Goal: Task Accomplishment & Management: Manage account settings

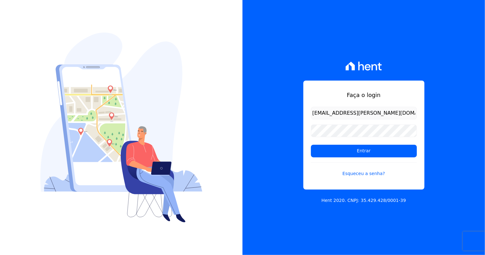
type input "luan.brito@hent.com.br"
click at [311, 145] on input "Entrar" at bounding box center [364, 151] width 106 height 13
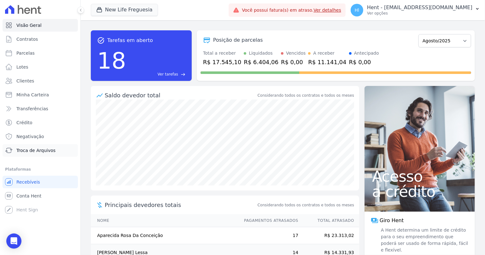
click at [50, 154] on link "Troca de Arquivos" at bounding box center [40, 150] width 75 height 13
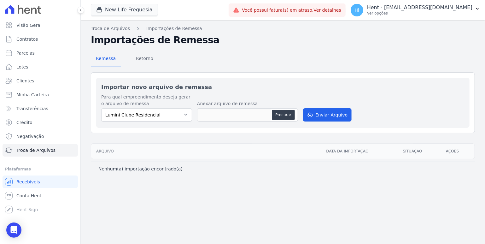
click at [434, 69] on div "Remessa Retorno Importar novo arquivo de remessa Para qual empreendimento desej…" at bounding box center [283, 111] width 384 height 130
click at [455, 10] on p "Hent - [EMAIL_ADDRESS][DOMAIN_NAME]" at bounding box center [419, 7] width 105 height 6
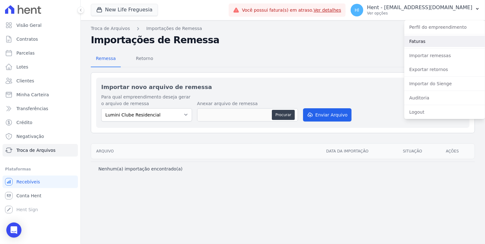
click at [438, 43] on link "Faturas" at bounding box center [445, 41] width 81 height 11
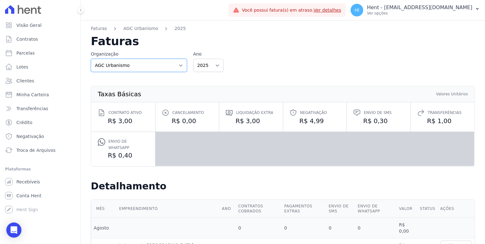
click at [91, 59] on select "AGC Urbanismo Agile Urbanismo AJMC Alcance Engenharia Aldeia Smart Alexandria A…" at bounding box center [139, 65] width 96 height 13
select select "95b063da-4e2a-4e20-ad9a-c194f7e3ef02"
click option "Hent" at bounding box center [0, 0] width 0 height 0
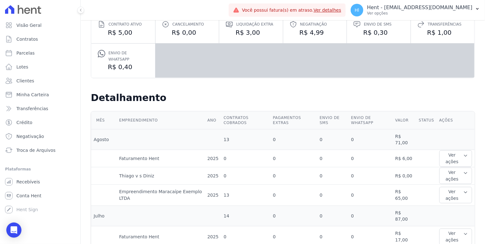
scroll to position [104, 0]
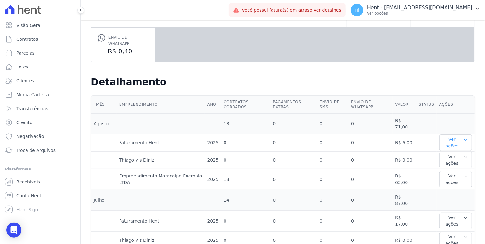
click at [460, 138] on button "Ver ações" at bounding box center [456, 142] width 33 height 16
click at [455, 152] on link "Ver detalhes" at bounding box center [456, 155] width 28 height 7
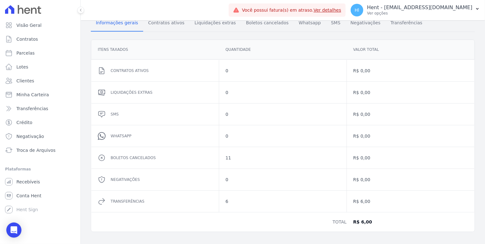
scroll to position [40, 0]
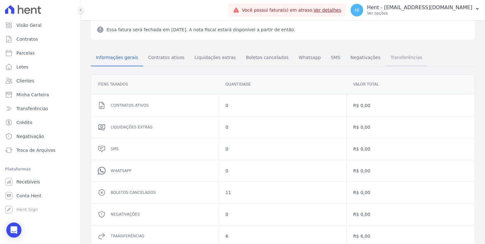
click at [397, 58] on span "Transferências" at bounding box center [406, 57] width 39 height 13
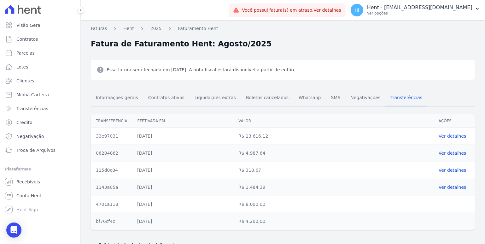
scroll to position [12, 0]
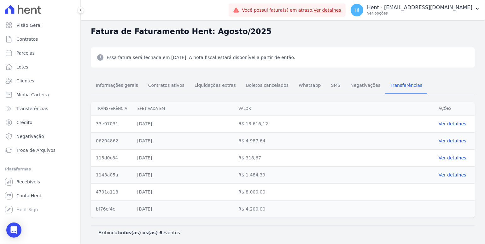
drag, startPoint x: 226, startPoint y: 191, endPoint x: 279, endPoint y: 201, distance: 54.5
click at [279, 201] on div "Transferência Efetivada em [GEOGRAPHIC_DATA] Ações 33e97031 [DATE] R$ 13.616,12…" at bounding box center [283, 160] width 384 height 116
click at [281, 216] on div "R$ 4.200,00" at bounding box center [334, 209] width 200 height 17
drag, startPoint x: 272, startPoint y: 214, endPoint x: 231, endPoint y: 190, distance: 47.4
click at [231, 190] on div "Transferência Efetivada em [GEOGRAPHIC_DATA] Ações 33e97031 [DATE] R$ 13.616,12…" at bounding box center [283, 160] width 405 height 126
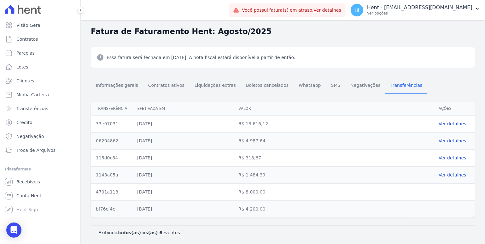
click at [297, 223] on div "Transferência Efetivada em [GEOGRAPHIC_DATA] Ações 33e97031 [DATE] R$ 13.616,12…" at bounding box center [283, 166] width 384 height 145
drag, startPoint x: 295, startPoint y: 220, endPoint x: 85, endPoint y: 191, distance: 211.5
click at [85, 191] on div "Transferência Efetivada em [GEOGRAPHIC_DATA] Ações 33e97031 [DATE] R$ 13.616,12…" at bounding box center [283, 160] width 405 height 126
click at [303, 119] on div "R$ 13.616,12" at bounding box center [334, 123] width 200 height 17
drag, startPoint x: 228, startPoint y: 194, endPoint x: 288, endPoint y: 197, distance: 60.3
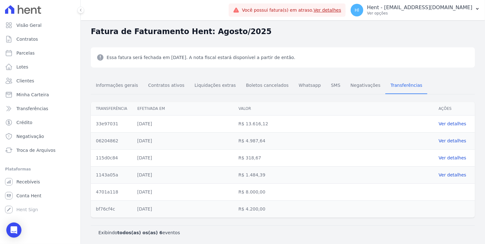
click at [288, 196] on dl "4701a118 [DATE] R$ 8.000,00" at bounding box center [283, 191] width 384 height 17
drag, startPoint x: 237, startPoint y: 212, endPoint x: 280, endPoint y: 212, distance: 42.6
click at [280, 212] on div "R$ 4.200,00" at bounding box center [334, 209] width 200 height 17
drag, startPoint x: 272, startPoint y: 212, endPoint x: 202, endPoint y: 209, distance: 70.1
click at [203, 209] on dl "bf76cf4c [DATE] R$ 4.200,00" at bounding box center [283, 208] width 384 height 17
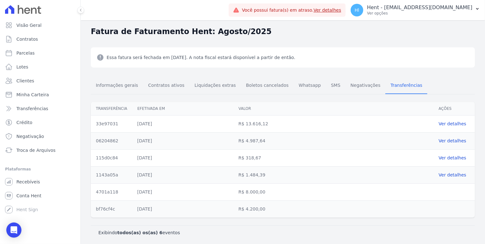
drag, startPoint x: 156, startPoint y: 208, endPoint x: 121, endPoint y: 204, distance: 35.0
click at [121, 204] on dl "bf76cf4c [DATE] R$ 4.200,00" at bounding box center [283, 208] width 384 height 17
drag, startPoint x: 150, startPoint y: 195, endPoint x: 150, endPoint y: 192, distance: 3.5
click at [148, 194] on div "[DATE]" at bounding box center [182, 192] width 101 height 17
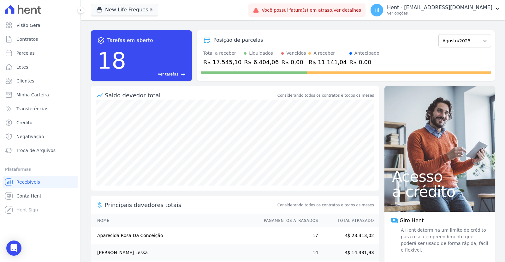
click at [465, 13] on p "Ver opções" at bounding box center [439, 13] width 105 height 5
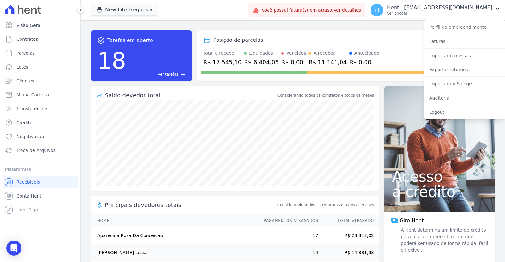
drag, startPoint x: 330, startPoint y: 57, endPoint x: 233, endPoint y: 97, distance: 105.4
click at [329, 58] on div "A receber R$ 11.141,04" at bounding box center [327, 58] width 38 height 16
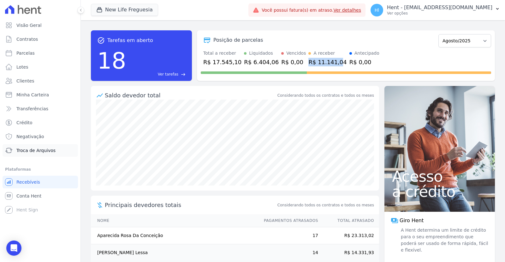
click at [51, 154] on link "Troca de Arquivos" at bounding box center [40, 150] width 75 height 13
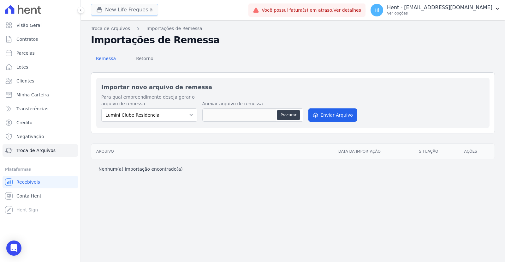
click at [131, 11] on button "New Life Freguesia" at bounding box center [124, 10] width 67 height 12
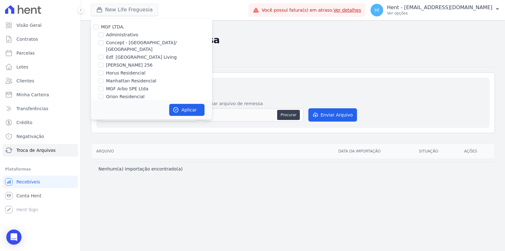
scroll to position [859, 0]
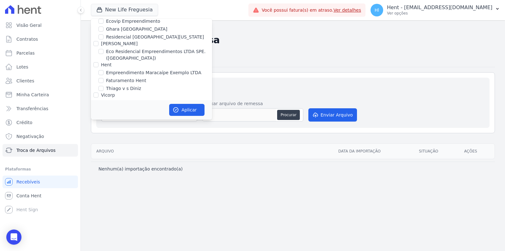
click at [167, 69] on label "Empreendimento Maracaípe Exemplo LTDA" at bounding box center [153, 72] width 95 height 7
click at [104, 70] on input "Empreendimento Maracaípe Exemplo LTDA" at bounding box center [100, 72] width 5 height 5
checkbox input "true"
click at [187, 112] on button "Aplicar" at bounding box center [186, 110] width 35 height 12
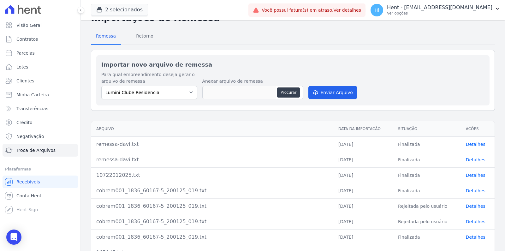
scroll to position [35, 0]
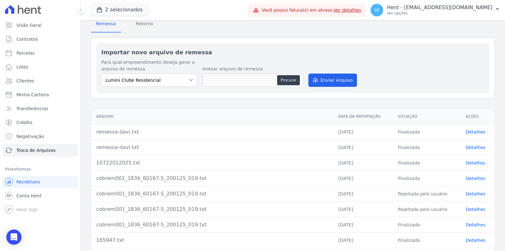
click at [479, 134] on td "Detalhes" at bounding box center [478, 131] width 34 height 15
click at [481, 131] on link "Detalhes" at bounding box center [476, 131] width 20 height 5
